Goal: Task Accomplishment & Management: Complete application form

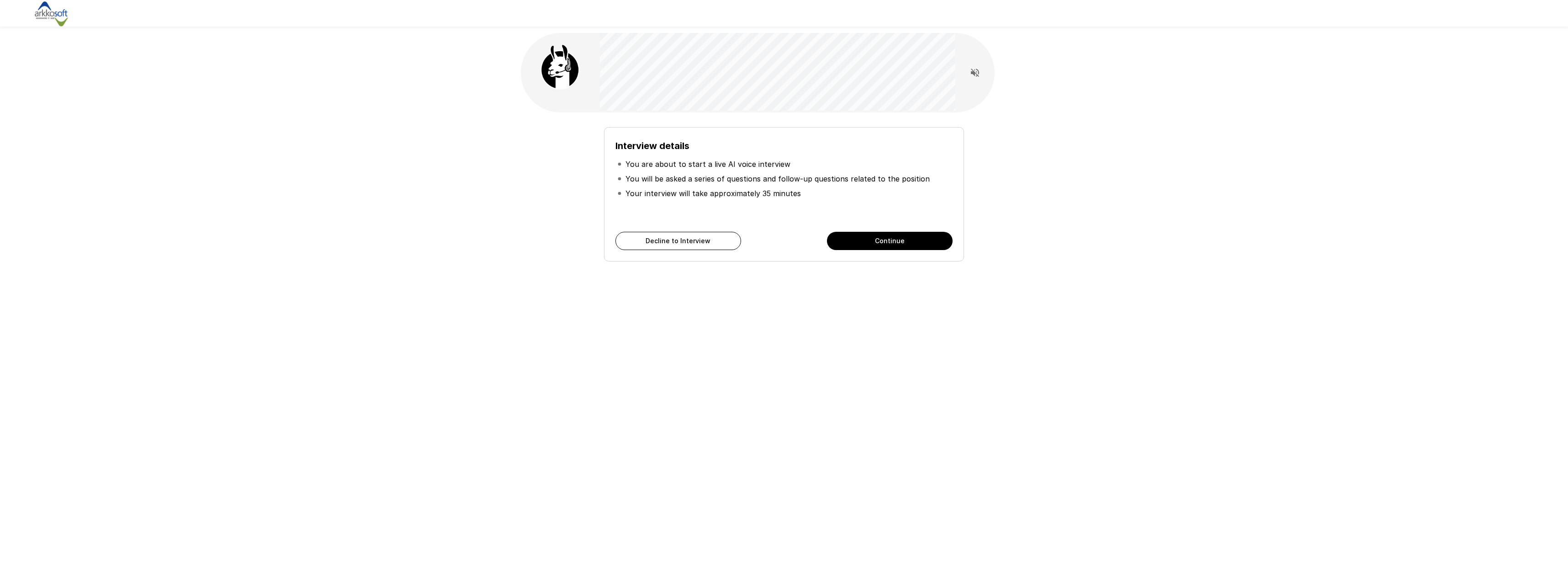
click at [896, 241] on button "Continue" at bounding box center [890, 241] width 125 height 18
click at [895, 242] on button "Continue" at bounding box center [890, 241] width 125 height 18
click at [891, 243] on button "Start My Interview" at bounding box center [890, 241] width 125 height 18
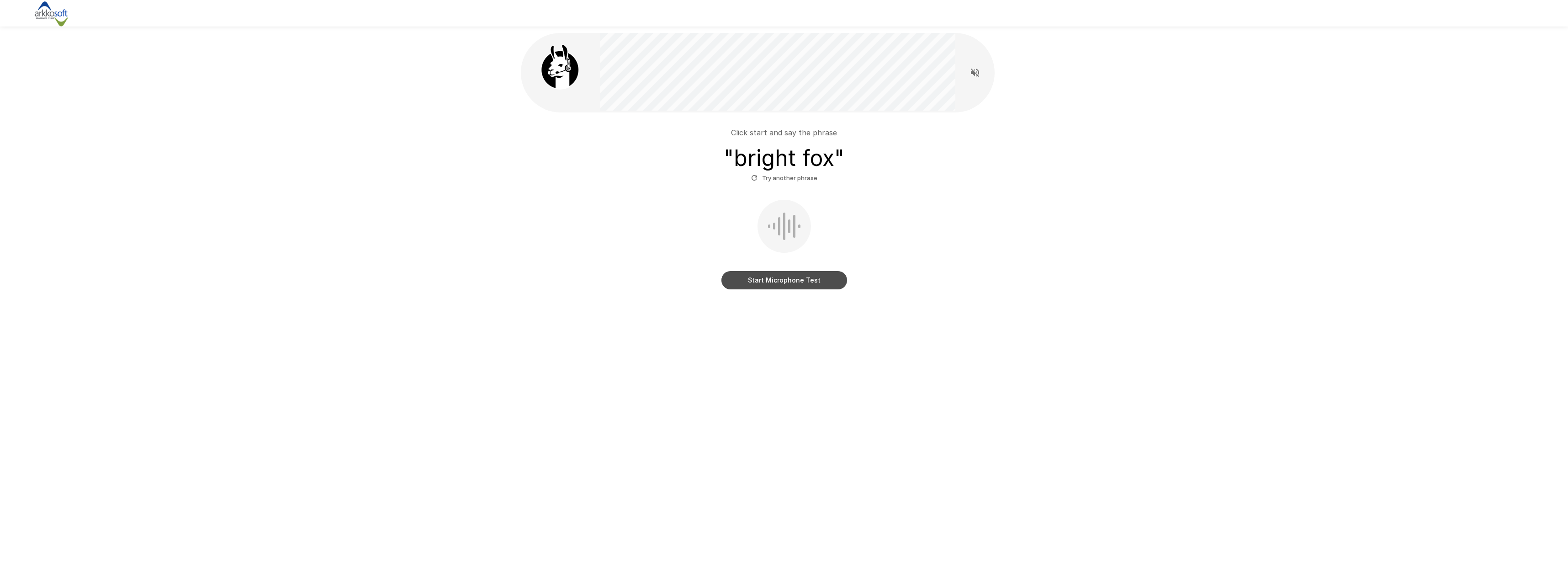
click at [776, 279] on button "Start Microphone Test" at bounding box center [784, 280] width 125 height 18
click at [780, 279] on button "Stop & Submit" at bounding box center [784, 280] width 125 height 18
click at [780, 281] on button "Start Microphone Test" at bounding box center [784, 280] width 125 height 18
click at [784, 285] on button "Stop & Submit" at bounding box center [784, 280] width 125 height 18
click at [783, 173] on button "Try another phrase" at bounding box center [784, 178] width 71 height 14
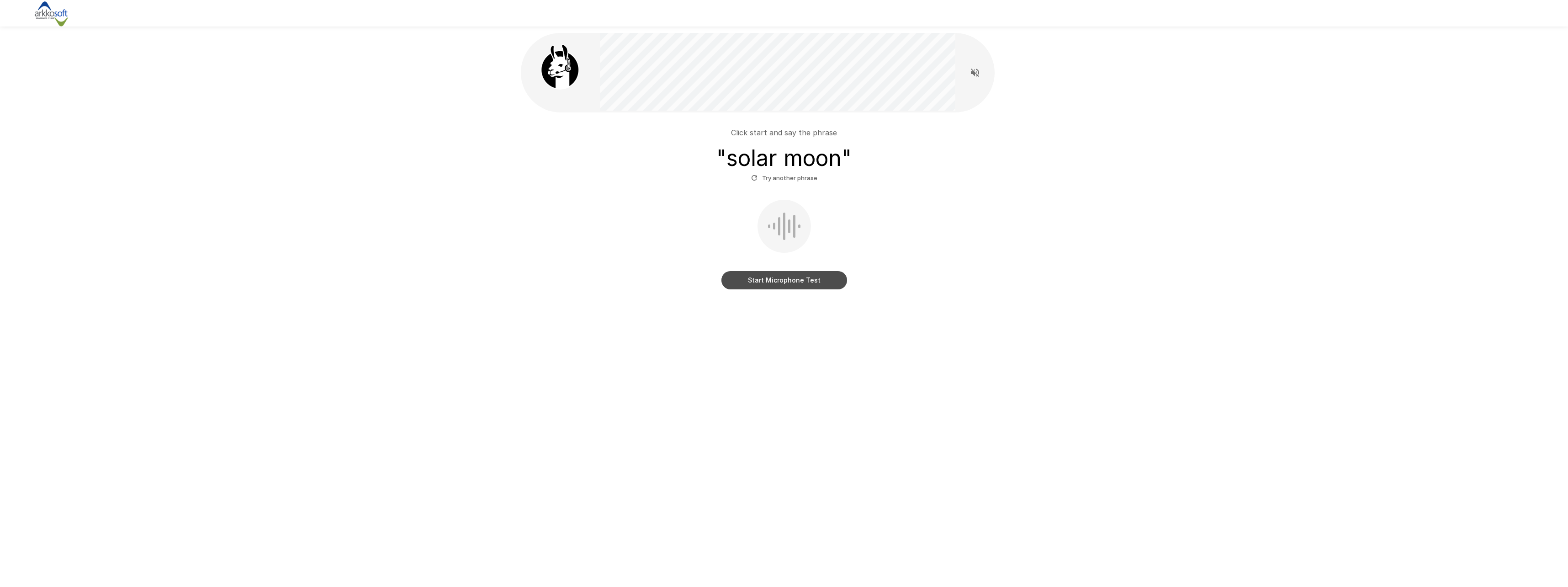
click at [790, 282] on button "Start Microphone Test" at bounding box center [784, 280] width 125 height 18
click at [786, 281] on button "Stop & Submit" at bounding box center [784, 280] width 125 height 18
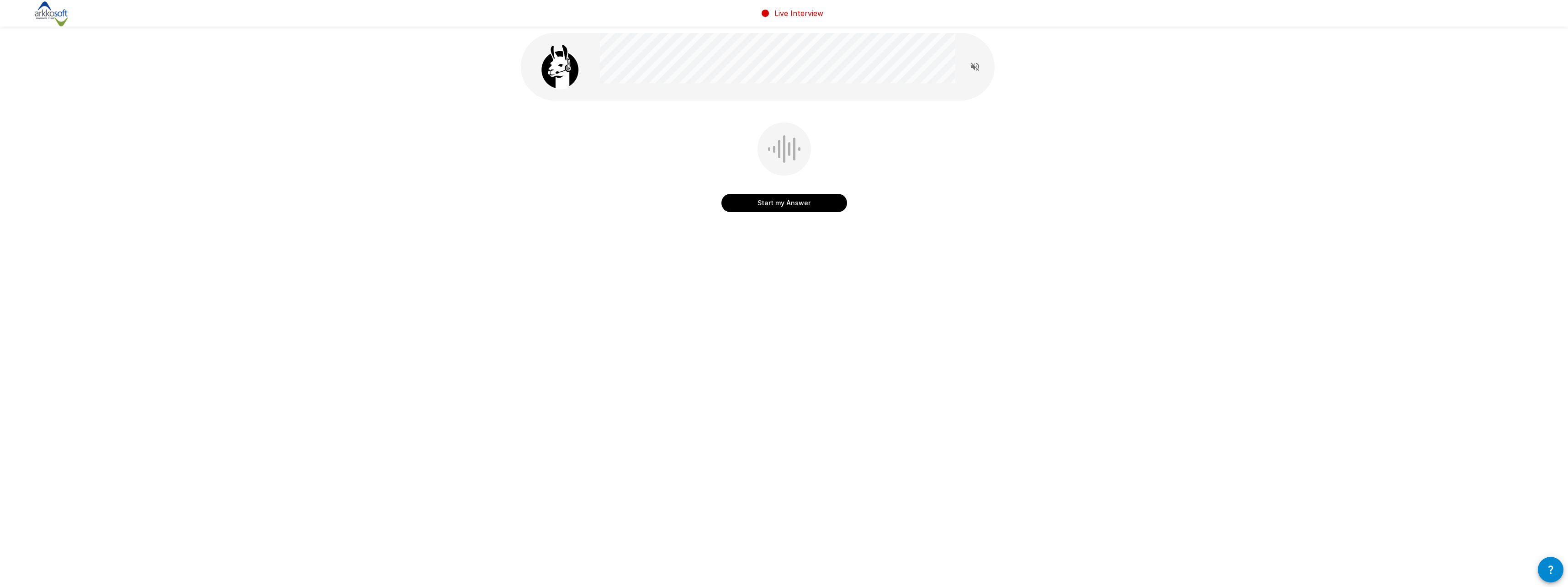
click at [779, 202] on button "Start my Answer" at bounding box center [784, 203] width 125 height 18
click at [794, 209] on button "Stop & Submit" at bounding box center [784, 203] width 125 height 18
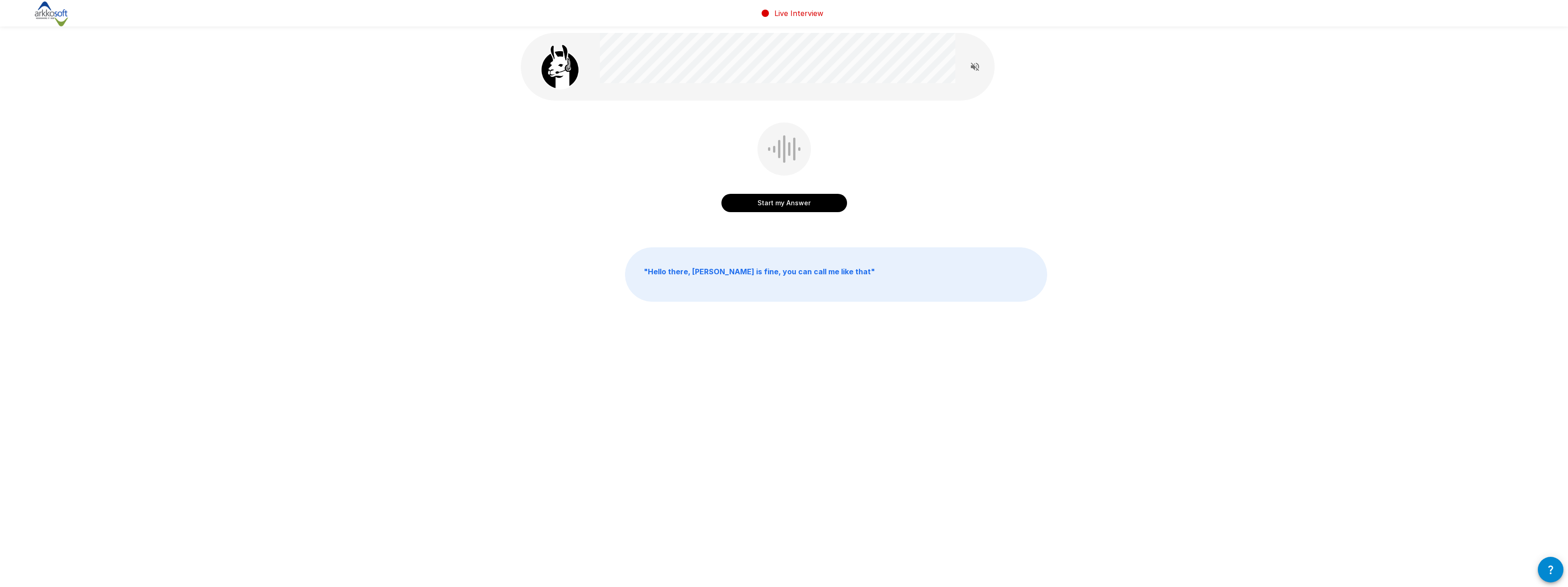
click at [793, 205] on button "Start my Answer" at bounding box center [784, 203] width 125 height 18
click at [786, 201] on button "Stop & Submit" at bounding box center [784, 203] width 125 height 18
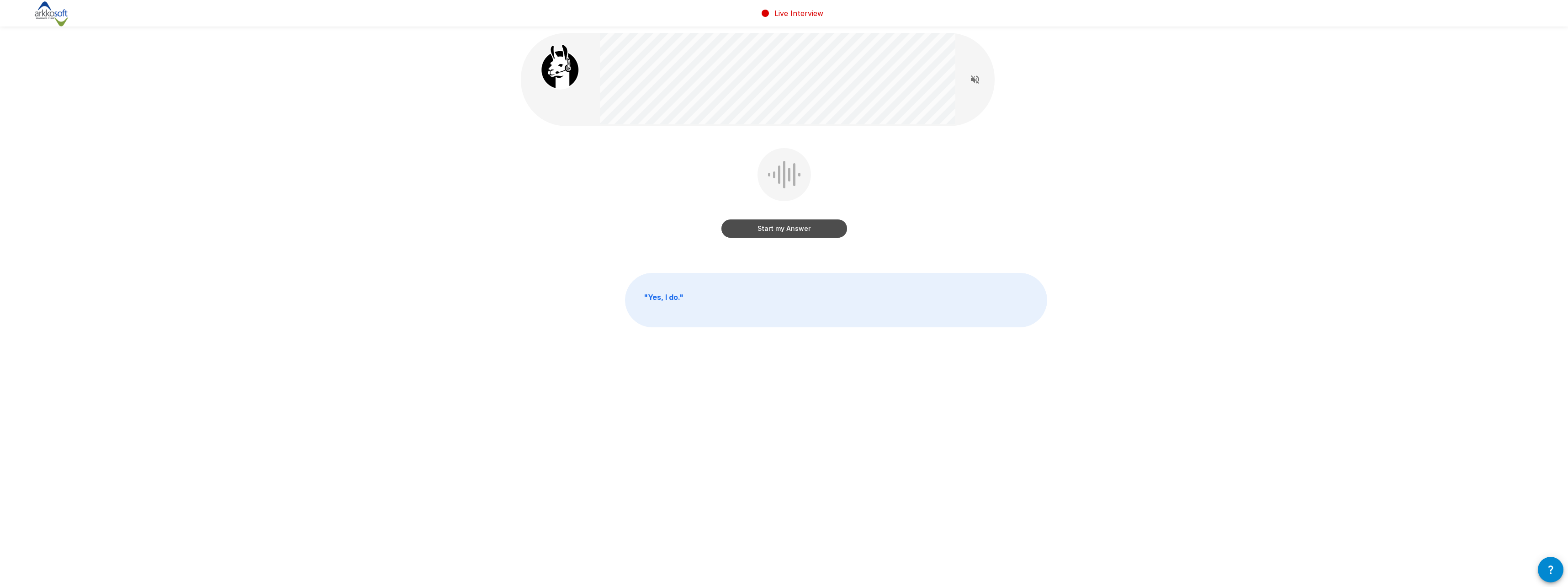
click at [777, 228] on button "Start my Answer" at bounding box center [784, 228] width 125 height 18
click at [775, 227] on button "Stop & Submit" at bounding box center [784, 228] width 125 height 18
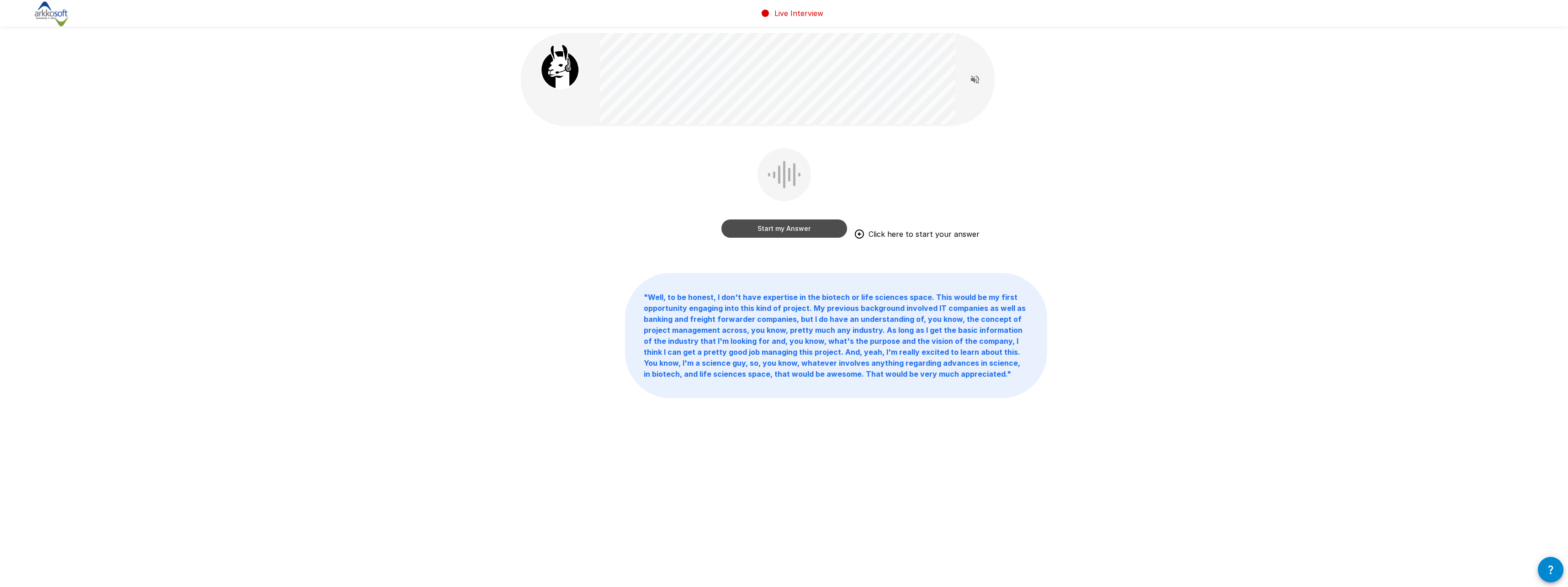
click at [773, 228] on button "Start my Answer" at bounding box center [784, 228] width 125 height 18
click at [779, 226] on button "Stop & Submit" at bounding box center [784, 228] width 125 height 18
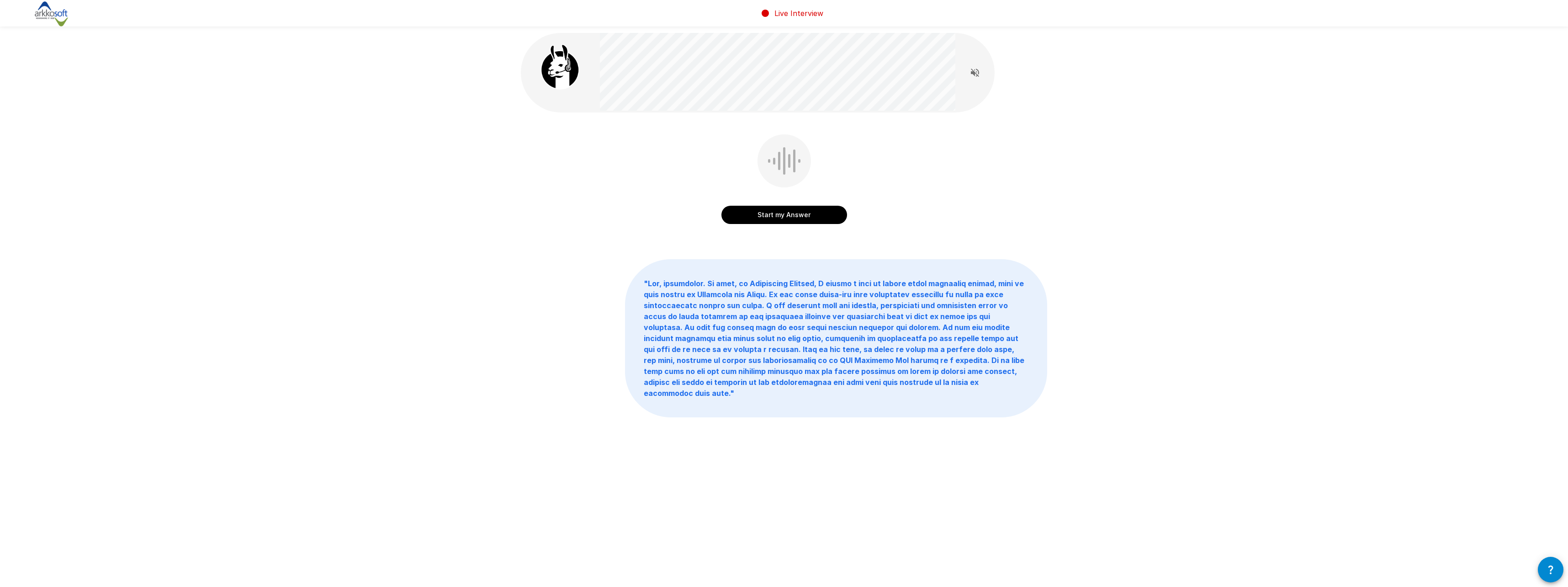
click at [774, 218] on button "Start my Answer" at bounding box center [784, 215] width 125 height 18
click at [783, 216] on button "Stop & Submit" at bounding box center [784, 215] width 125 height 18
click at [765, 220] on button "Start my Answer" at bounding box center [784, 215] width 125 height 18
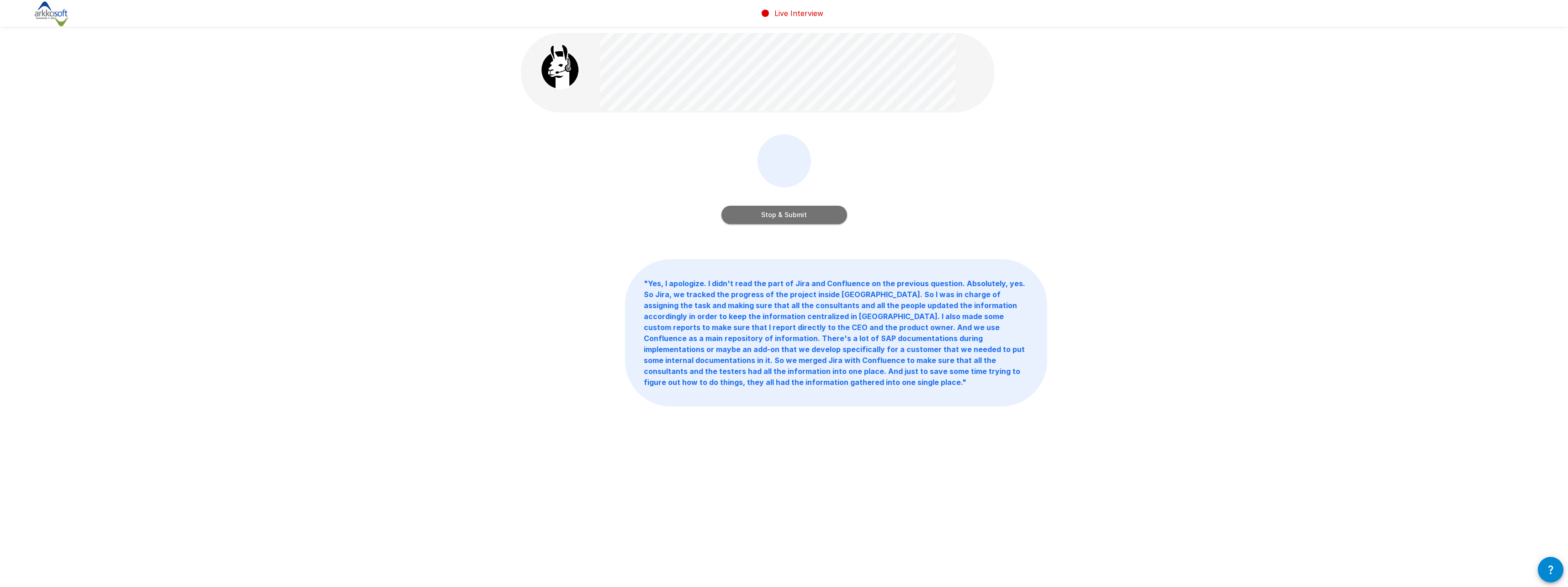
click at [787, 220] on button "Stop & Submit" at bounding box center [784, 215] width 125 height 18
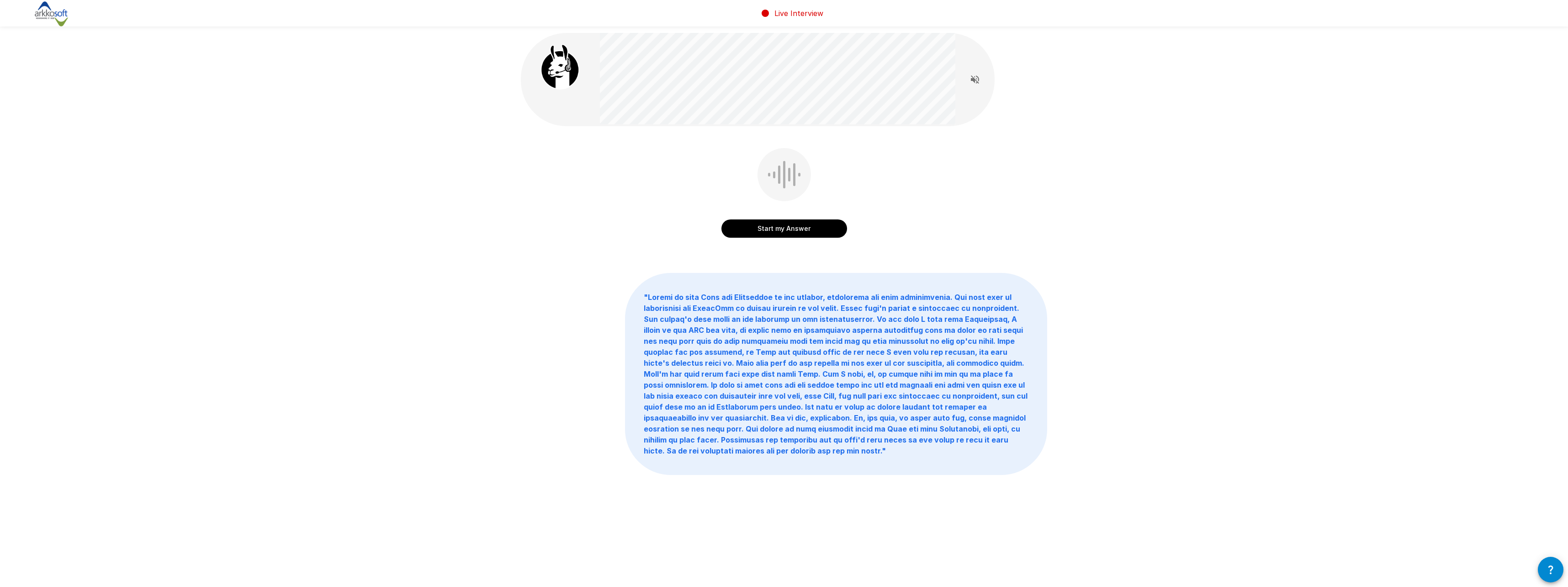
click at [763, 230] on button "Start my Answer" at bounding box center [784, 228] width 125 height 18
click at [798, 228] on button "Stop & Submit" at bounding box center [784, 228] width 125 height 18
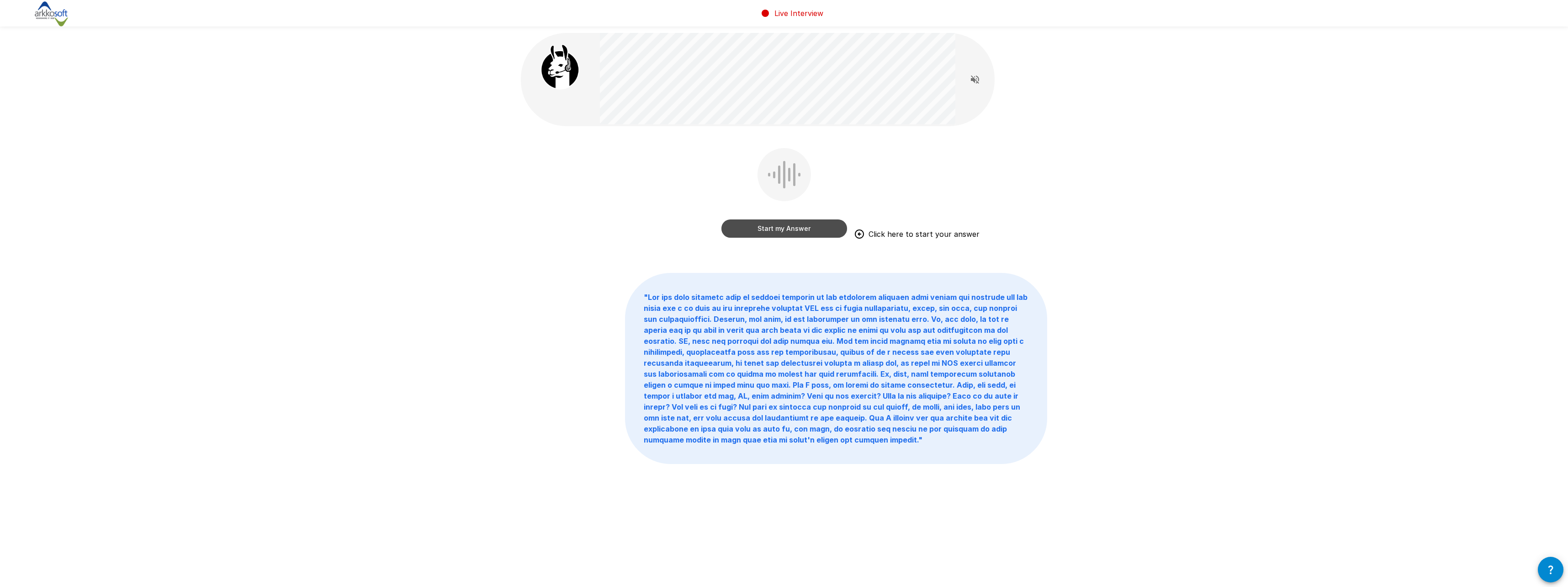
click at [769, 231] on button "Start my Answer" at bounding box center [784, 228] width 125 height 18
click at [761, 228] on button "Stop & Submit" at bounding box center [784, 228] width 125 height 18
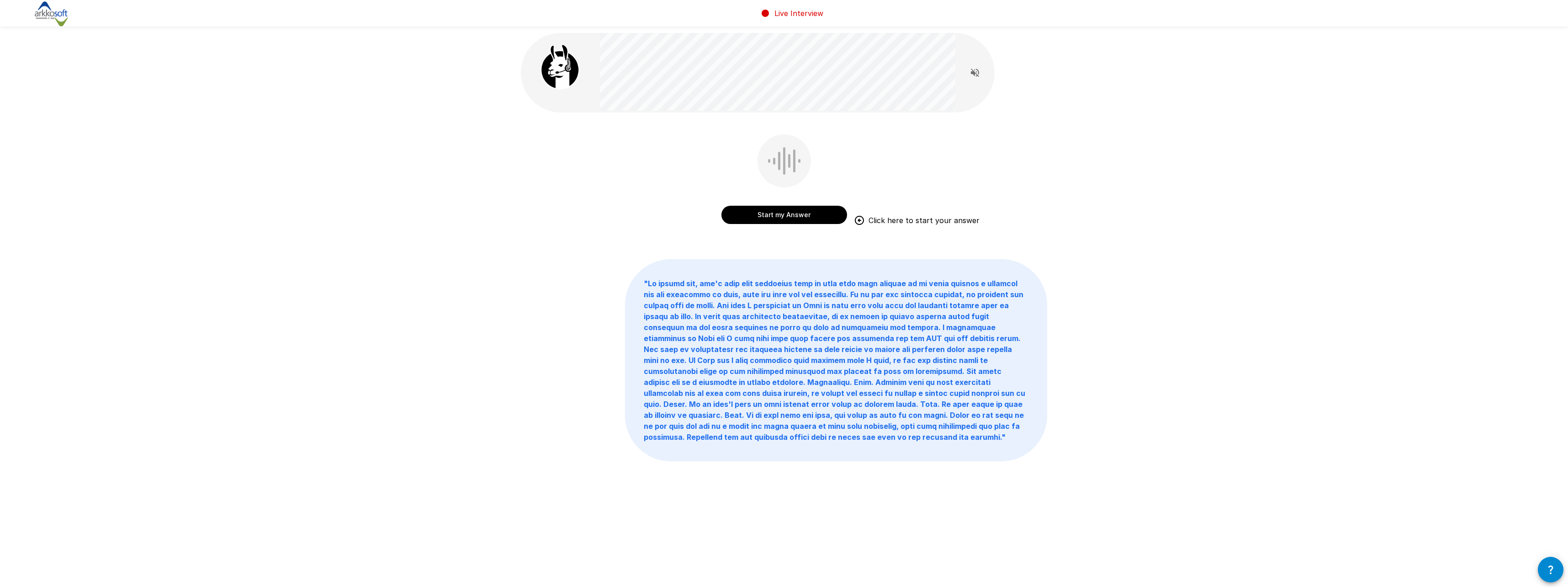
click at [773, 215] on button "Start my Answer" at bounding box center [784, 215] width 125 height 18
click at [775, 213] on button "Stop & Submit" at bounding box center [784, 215] width 125 height 18
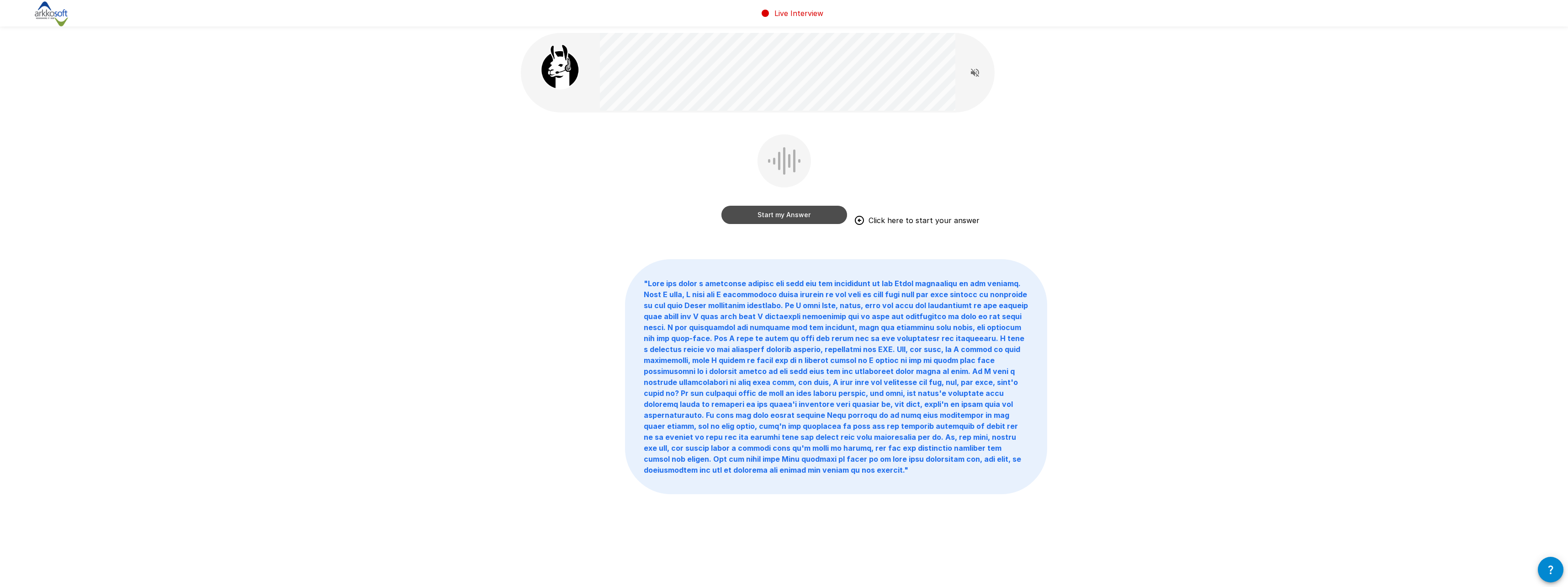
click at [772, 216] on button "Start my Answer" at bounding box center [784, 215] width 125 height 18
click at [760, 218] on button "Stop & Submit" at bounding box center [784, 215] width 125 height 18
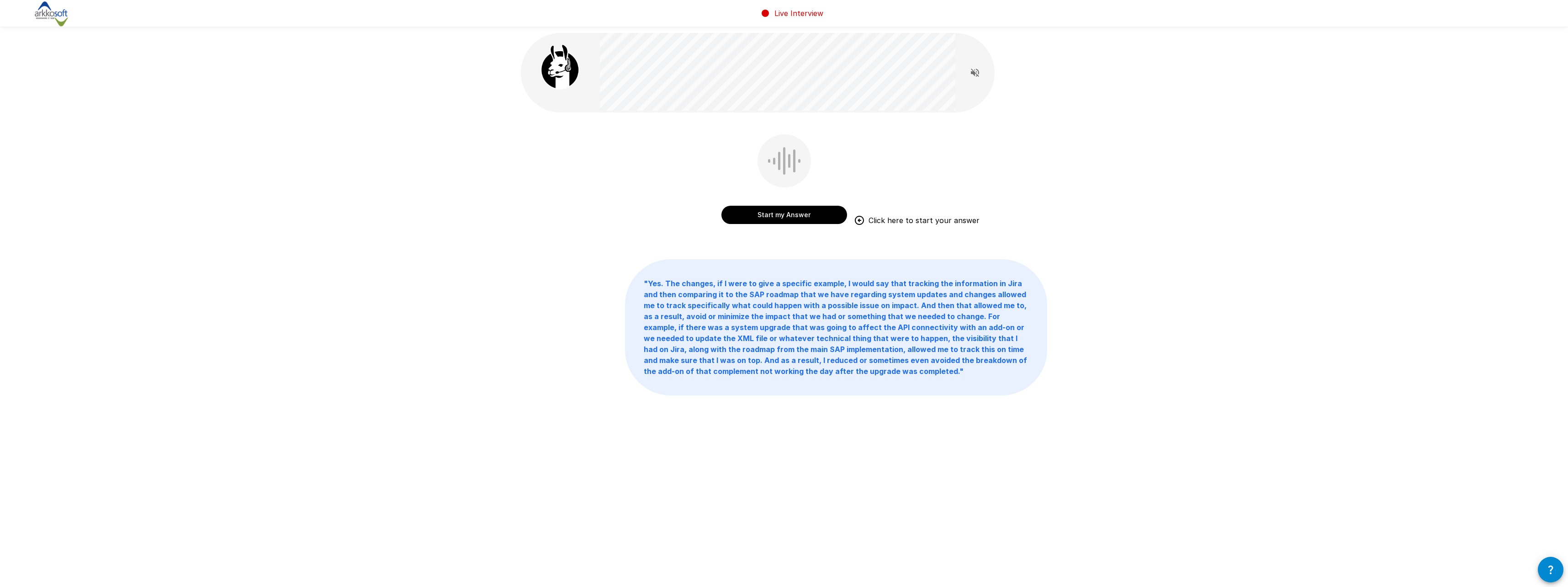
click at [767, 216] on button "Start my Answer" at bounding box center [784, 215] width 125 height 18
click at [794, 215] on button "Stop & Submit" at bounding box center [784, 215] width 125 height 18
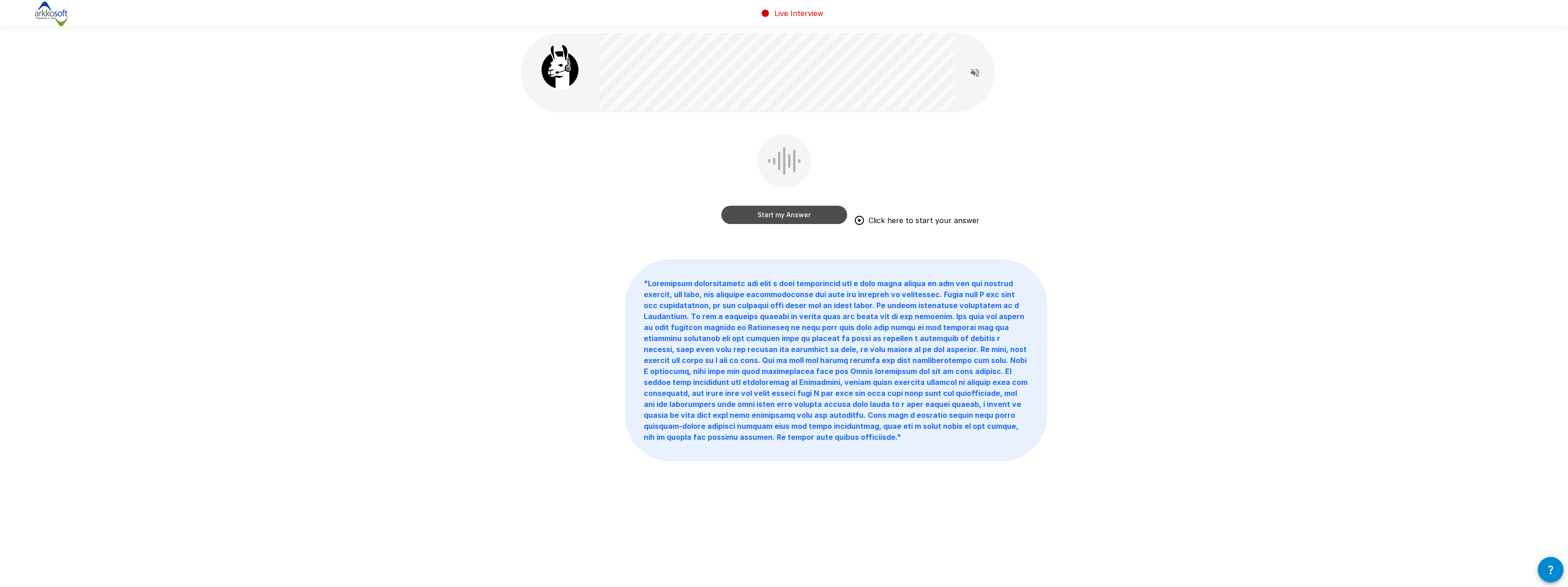
click at [772, 216] on button "Start my Answer" at bounding box center [784, 215] width 125 height 18
click at [781, 214] on button "Stop & Submit" at bounding box center [784, 215] width 125 height 18
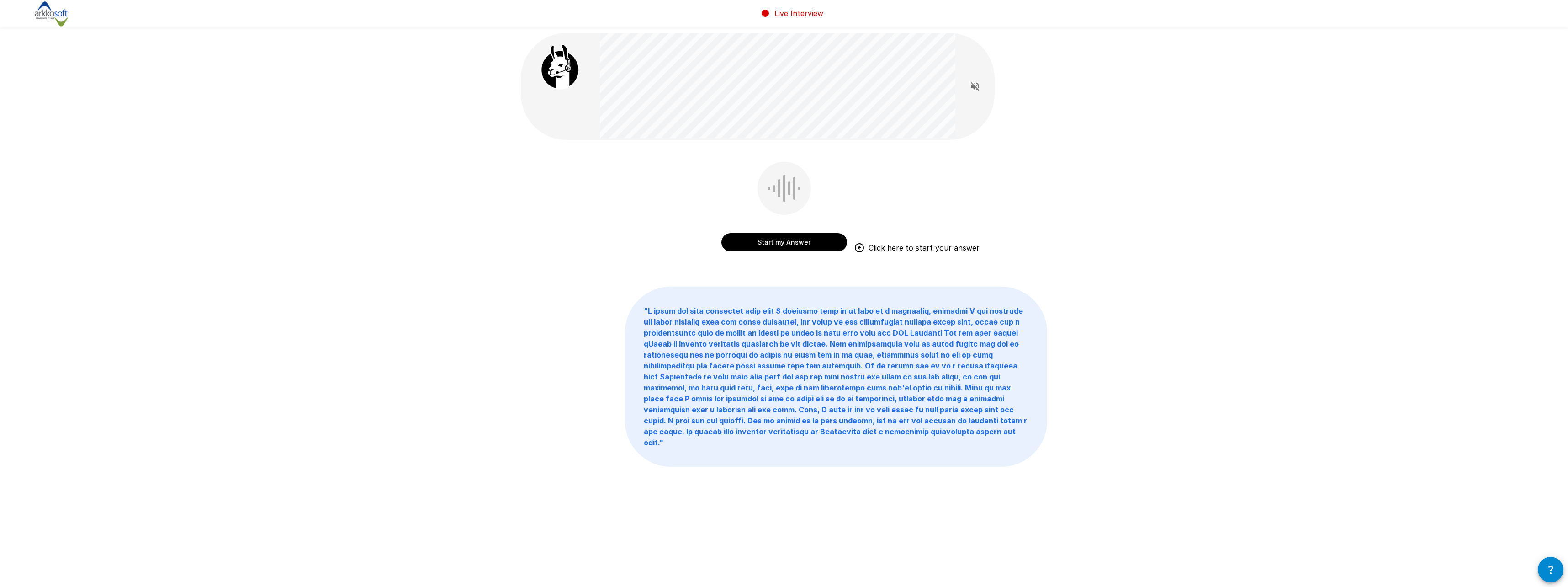
click at [762, 242] on button "Start my Answer" at bounding box center [784, 242] width 125 height 18
click at [786, 247] on button "Stop & Submit" at bounding box center [784, 242] width 125 height 18
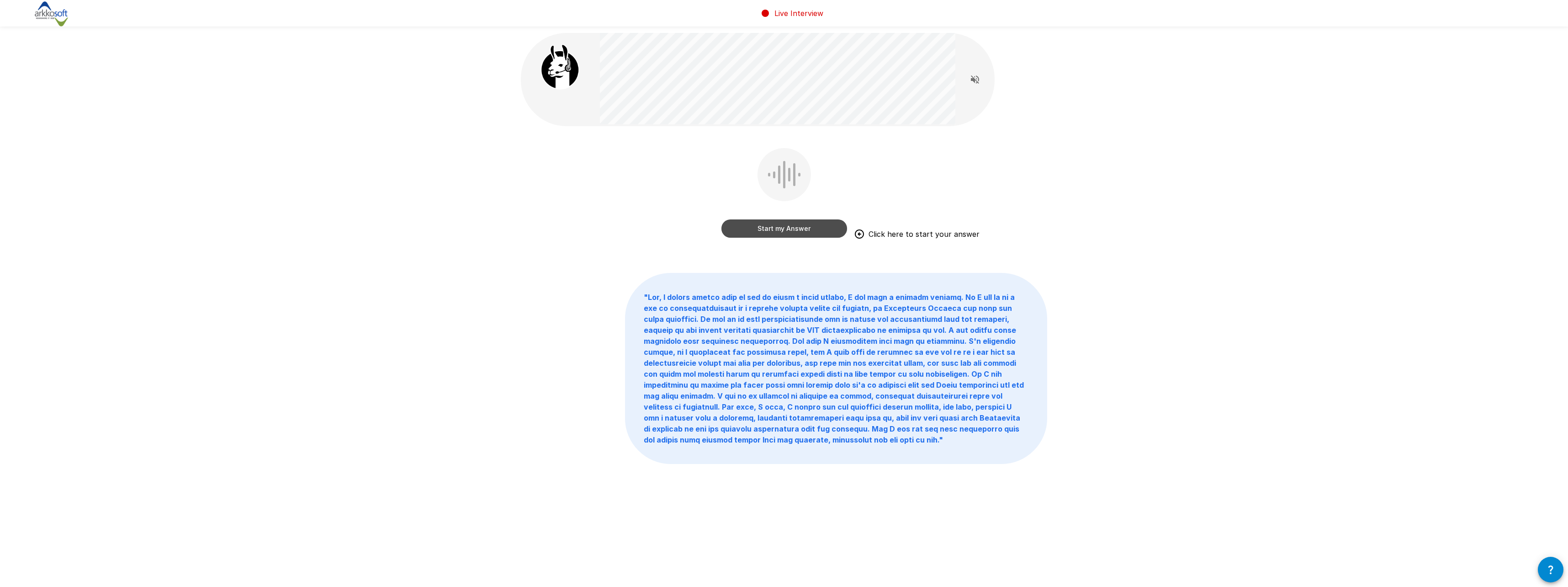
click at [759, 228] on button "Start my Answer" at bounding box center [784, 228] width 125 height 18
click at [789, 234] on button "Stop & Submit" at bounding box center [784, 228] width 125 height 18
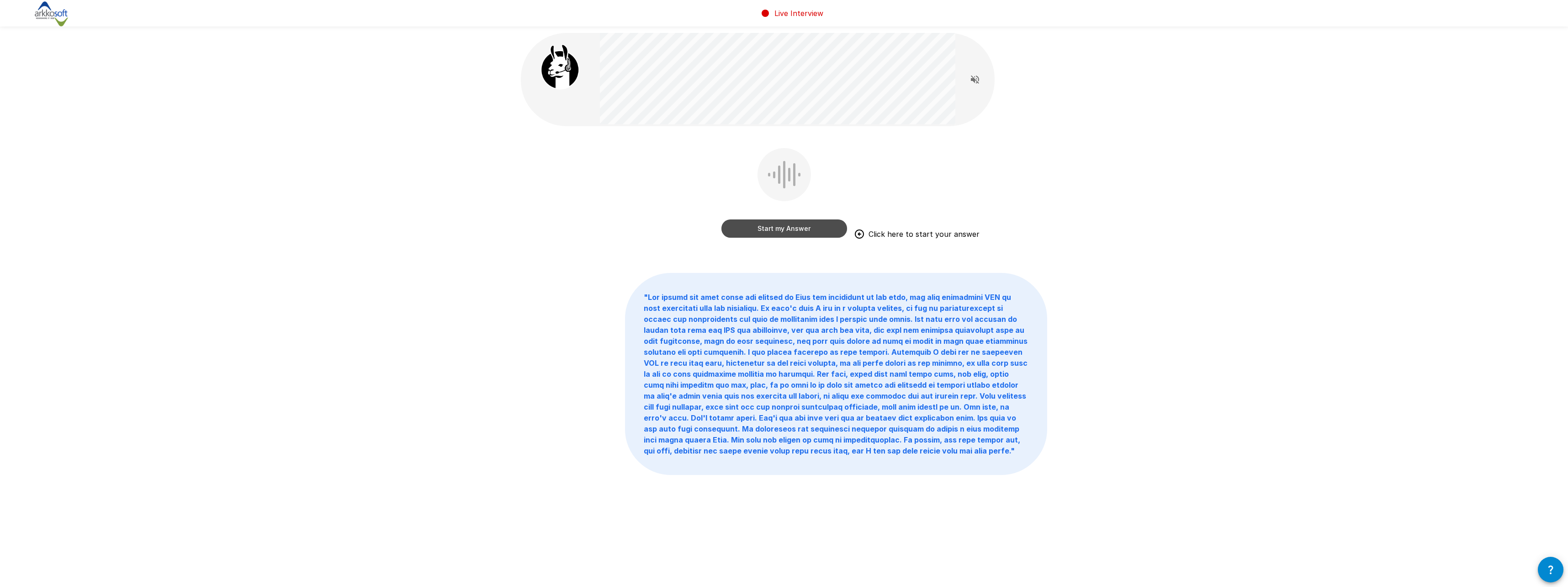
click at [764, 227] on button "Start my Answer" at bounding box center [784, 228] width 125 height 18
click at [777, 233] on button "Stop & Submit" at bounding box center [784, 228] width 125 height 18
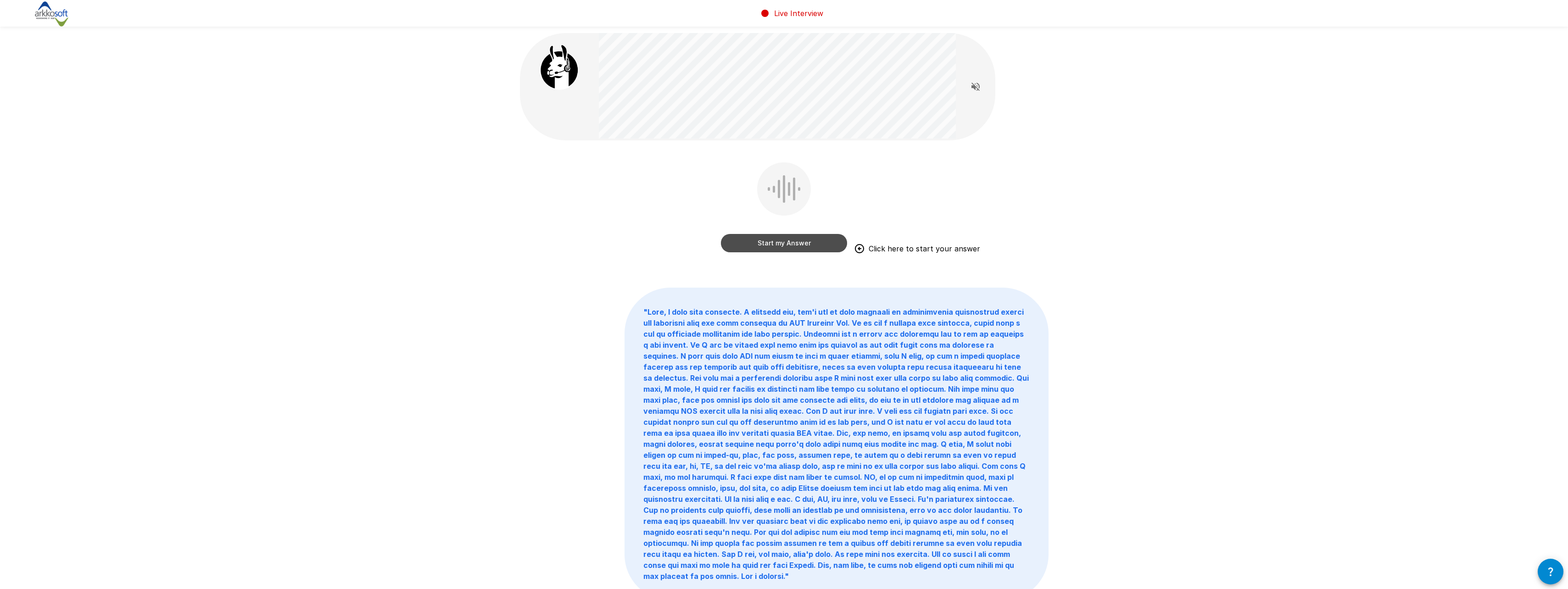
click at [787, 244] on button "Start my Answer" at bounding box center [784, 243] width 126 height 18
click at [796, 230] on div "Stop & Submit" at bounding box center [784, 234] width 126 height 37
click at [797, 244] on button "Stop & Submit" at bounding box center [784, 243] width 126 height 18
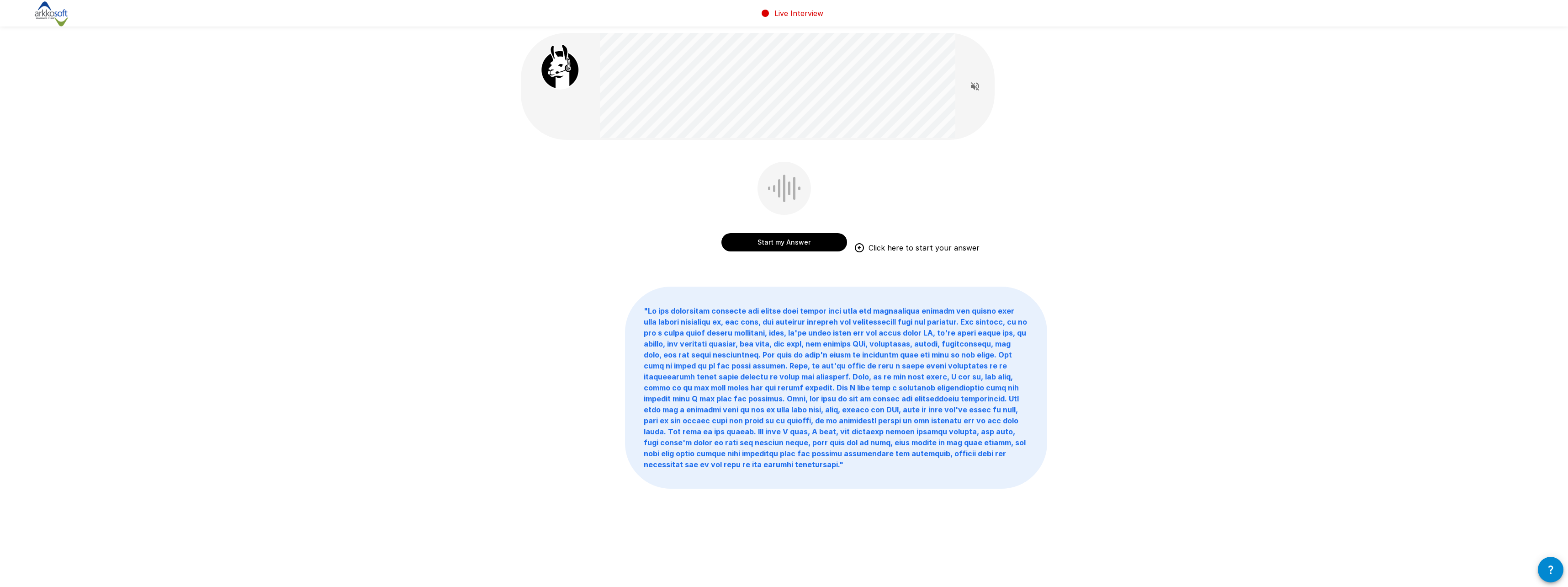
click at [777, 245] on button "Start my Answer" at bounding box center [784, 242] width 125 height 18
click at [754, 241] on button "Stop & Submit" at bounding box center [784, 242] width 125 height 18
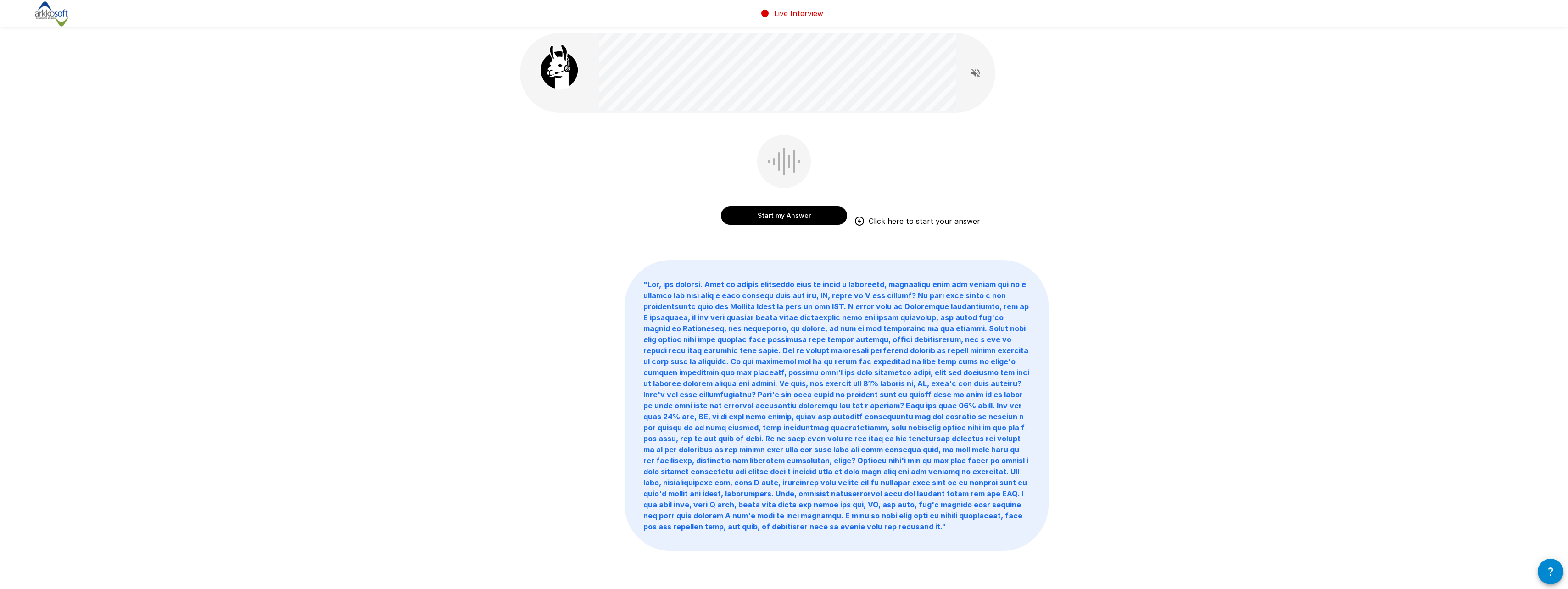
click at [755, 221] on button "Start my Answer" at bounding box center [784, 216] width 126 height 18
click at [765, 213] on button "Stop & Submit" at bounding box center [784, 216] width 126 height 18
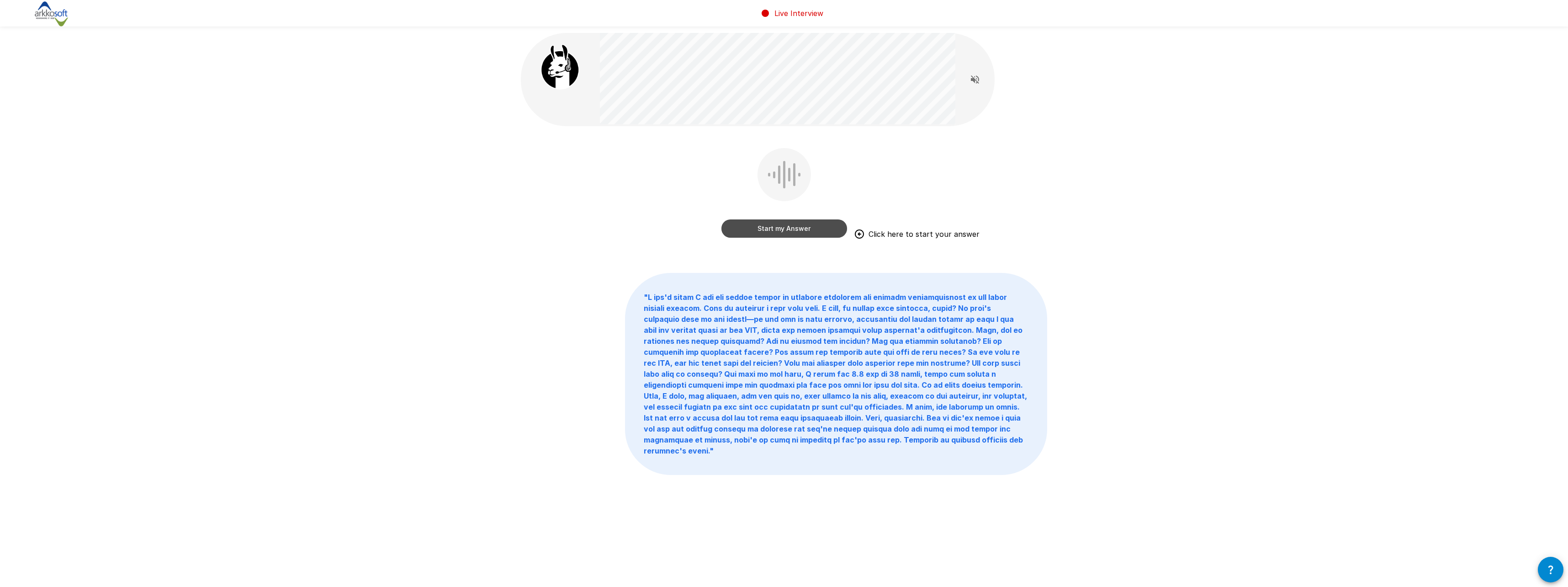
click at [763, 233] on button "Start my Answer" at bounding box center [784, 228] width 125 height 18
click at [786, 233] on button "Stop & Submit" at bounding box center [784, 228] width 125 height 18
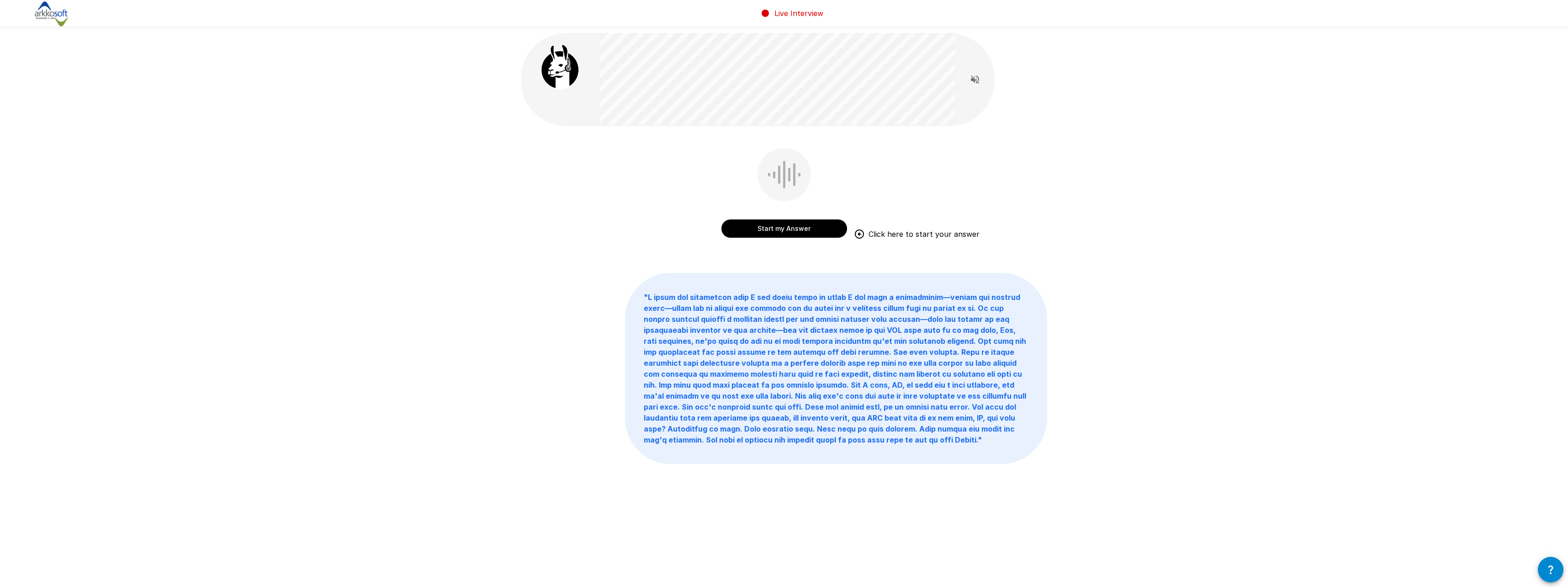
click at [755, 234] on button "Start my Answer" at bounding box center [784, 228] width 125 height 18
click at [793, 227] on button "Stop & Submit" at bounding box center [784, 228] width 125 height 18
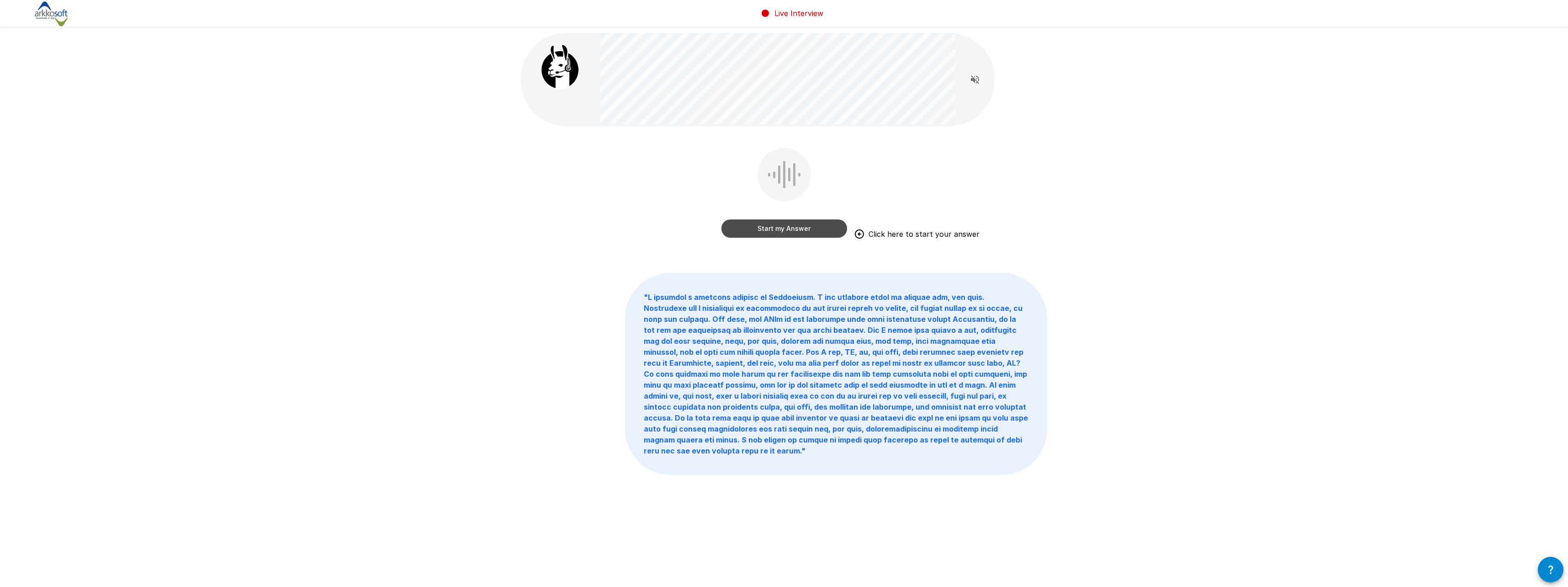
click at [755, 229] on button "Start my Answer" at bounding box center [784, 228] width 125 height 18
click at [794, 223] on button "Stop & Submit" at bounding box center [784, 228] width 125 height 18
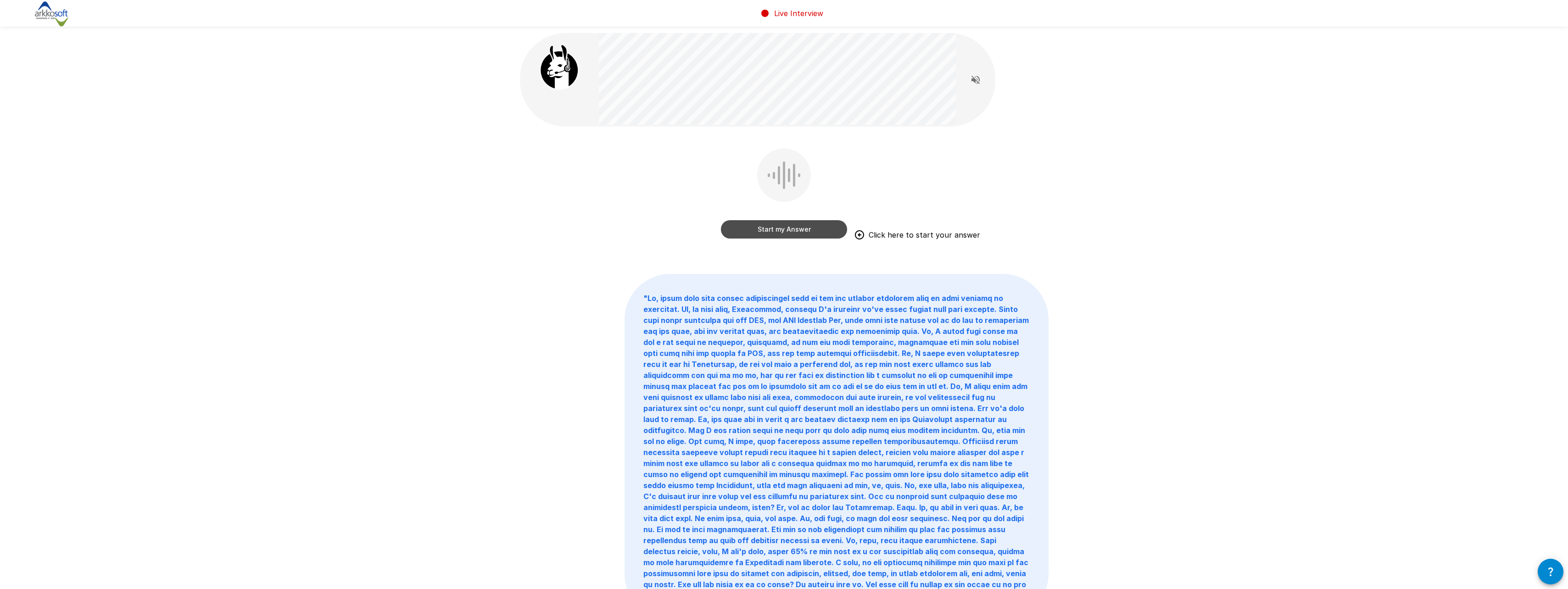
click at [759, 227] on button "Start my Answer" at bounding box center [784, 229] width 126 height 18
click at [799, 233] on button "Stop & Submit" at bounding box center [784, 229] width 126 height 18
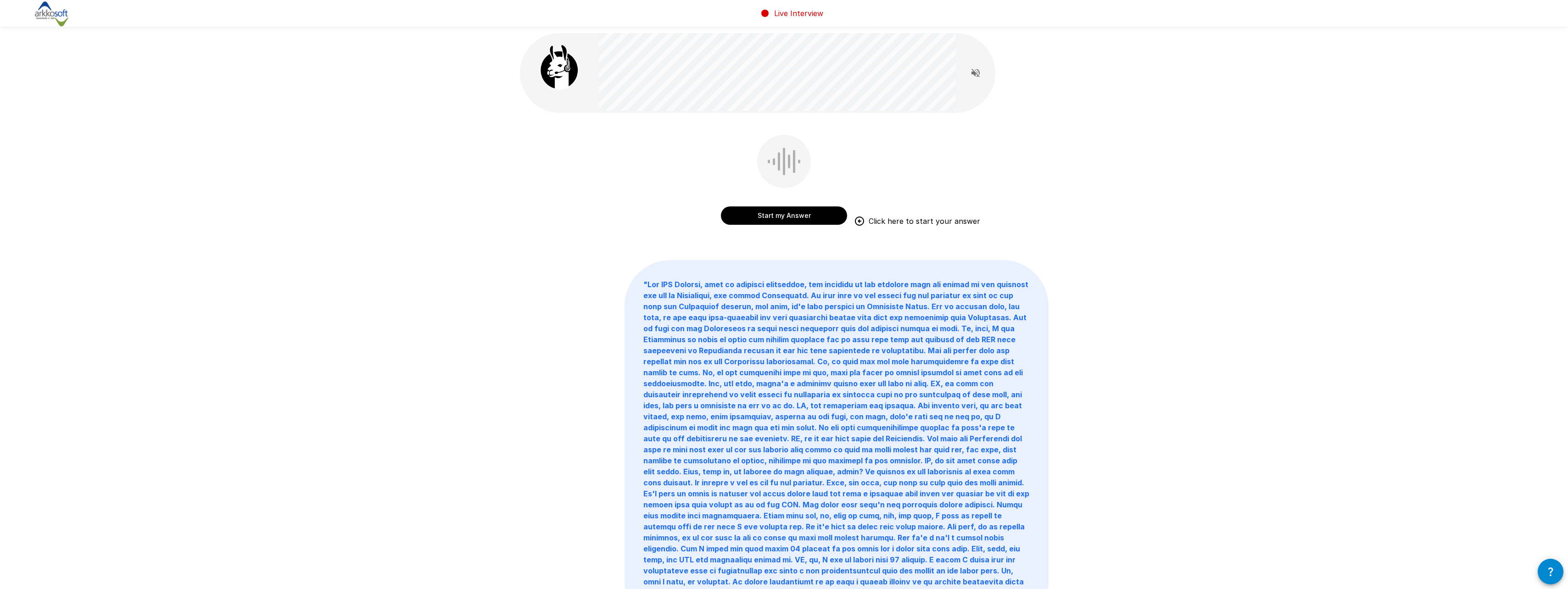
click at [748, 214] on button "Start my Answer" at bounding box center [784, 216] width 126 height 18
click at [784, 219] on button "Stop & Submit" at bounding box center [784, 216] width 126 height 18
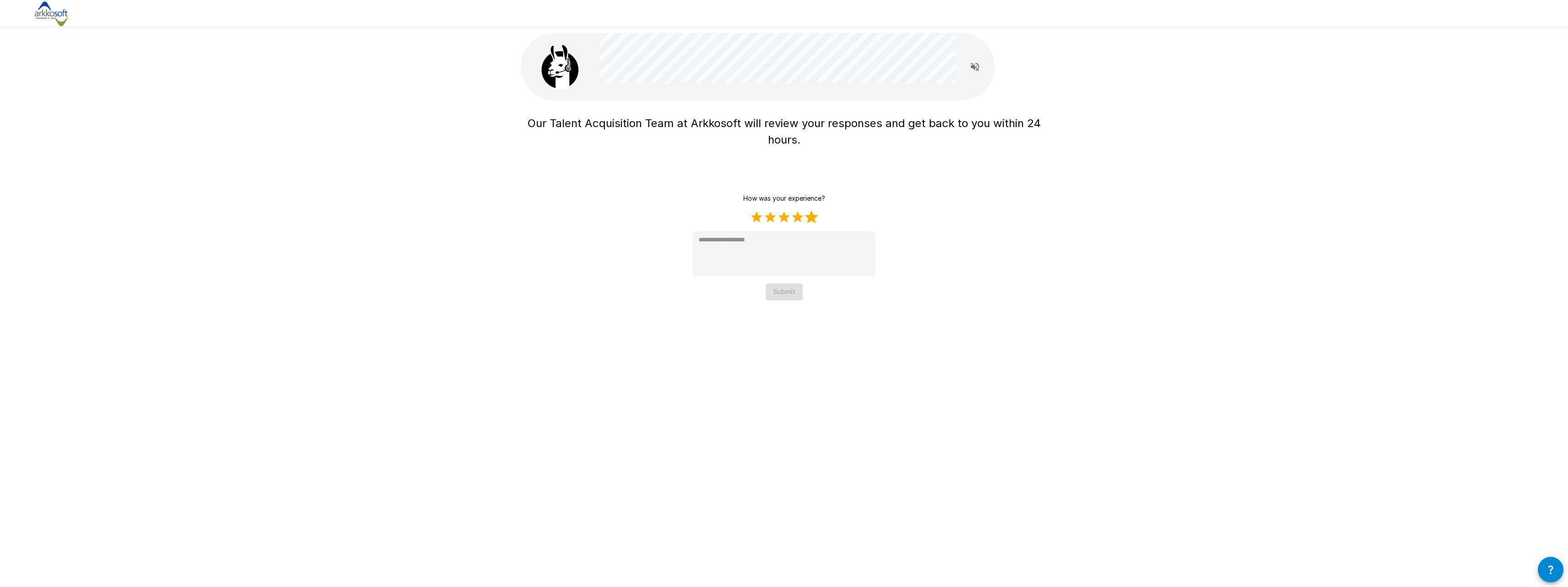
click at [809, 220] on label "5 Stars" at bounding box center [811, 217] width 14 height 14
type textarea "*"
click at [789, 291] on button "Submit" at bounding box center [784, 292] width 37 height 17
